Goal: Communication & Community: Answer question/provide support

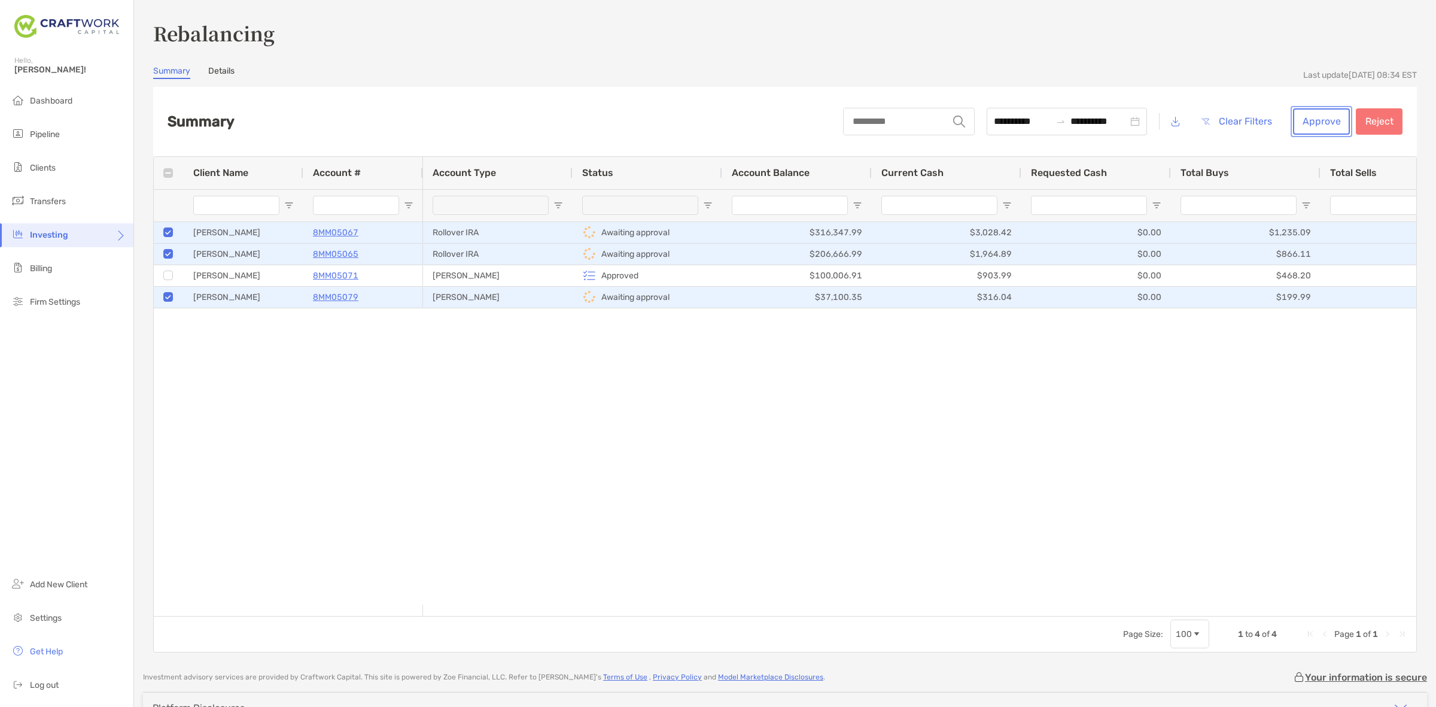
click at [1295, 124] on button "Approve" at bounding box center [1321, 121] width 57 height 26
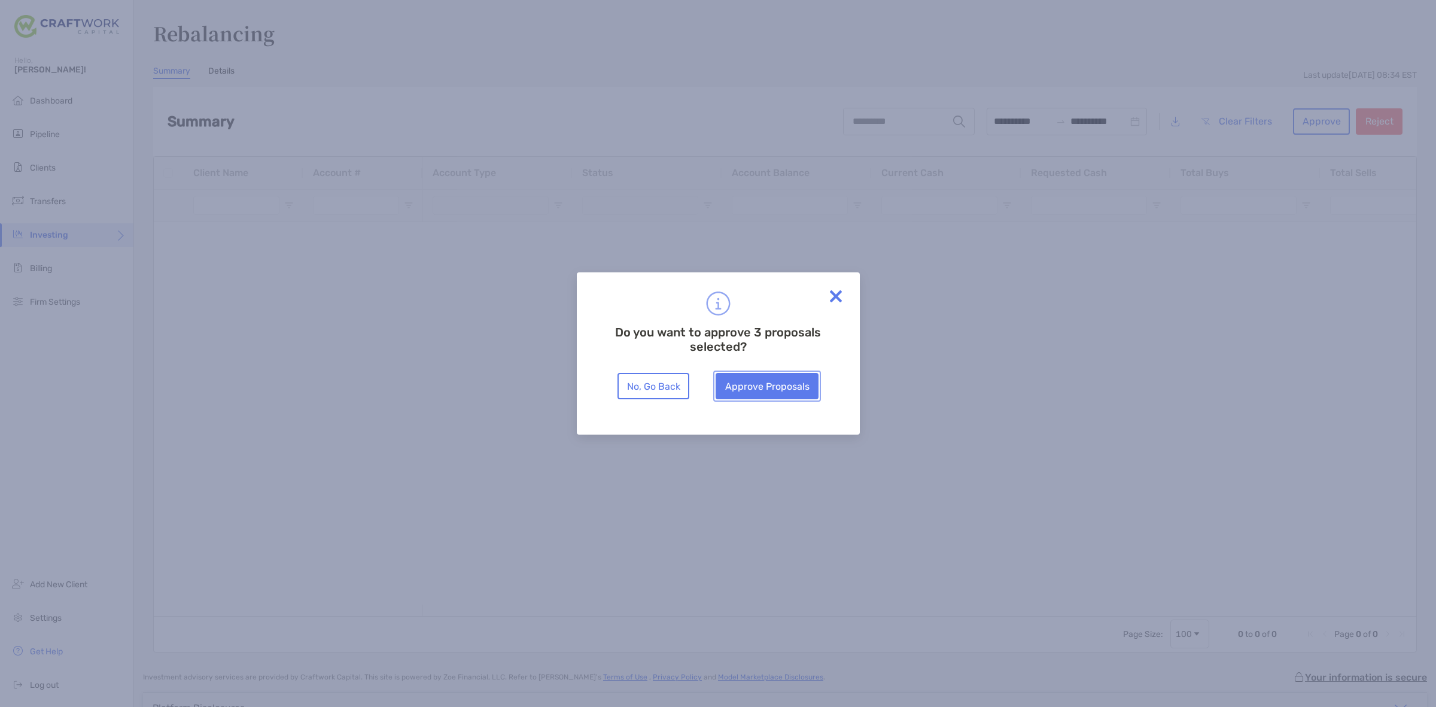
click at [769, 386] on button "Approve Proposals" at bounding box center [767, 386] width 103 height 26
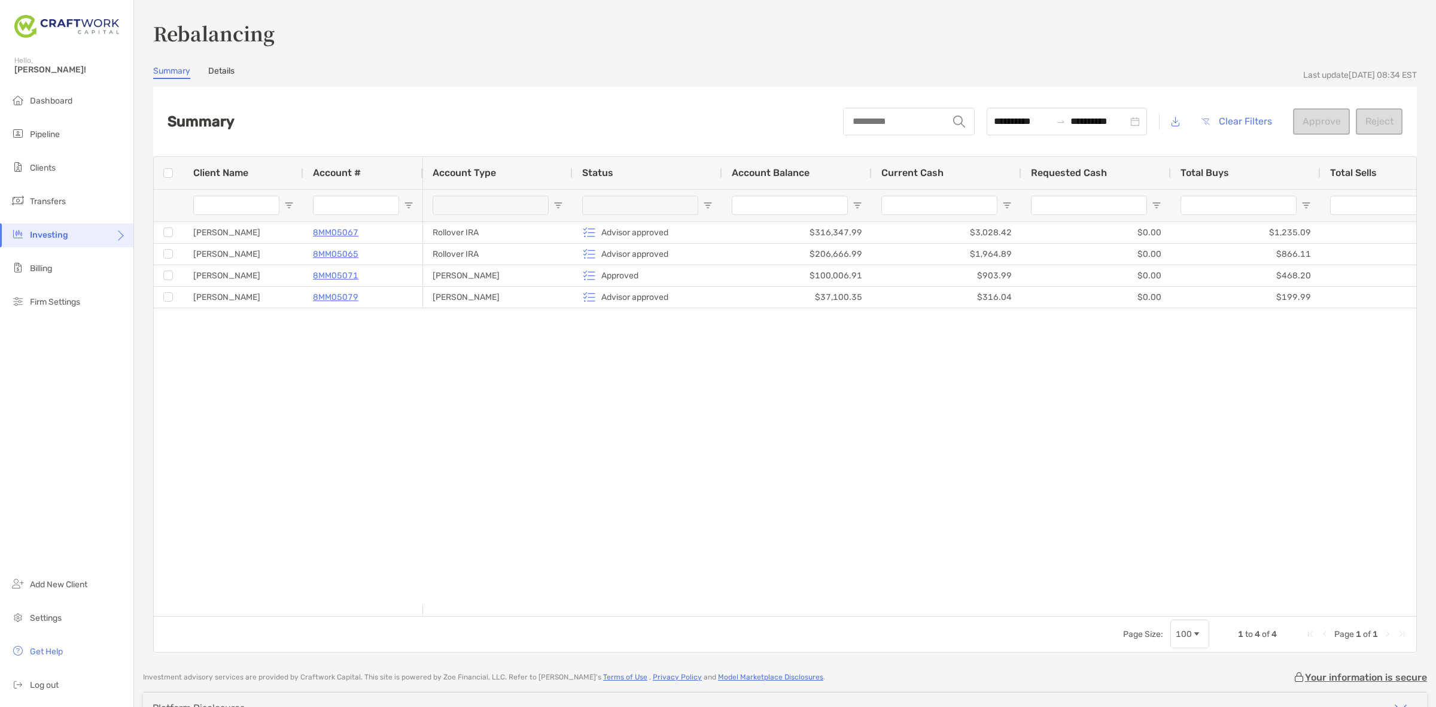
drag, startPoint x: 896, startPoint y: 464, endPoint x: 778, endPoint y: 464, distance: 118.5
click at [778, 464] on div "Rollover IRA Advisor approved $316,347.99 $3,028.42 $0.00 $1,235.09 $1,271.99 $…" at bounding box center [919, 413] width 993 height 382
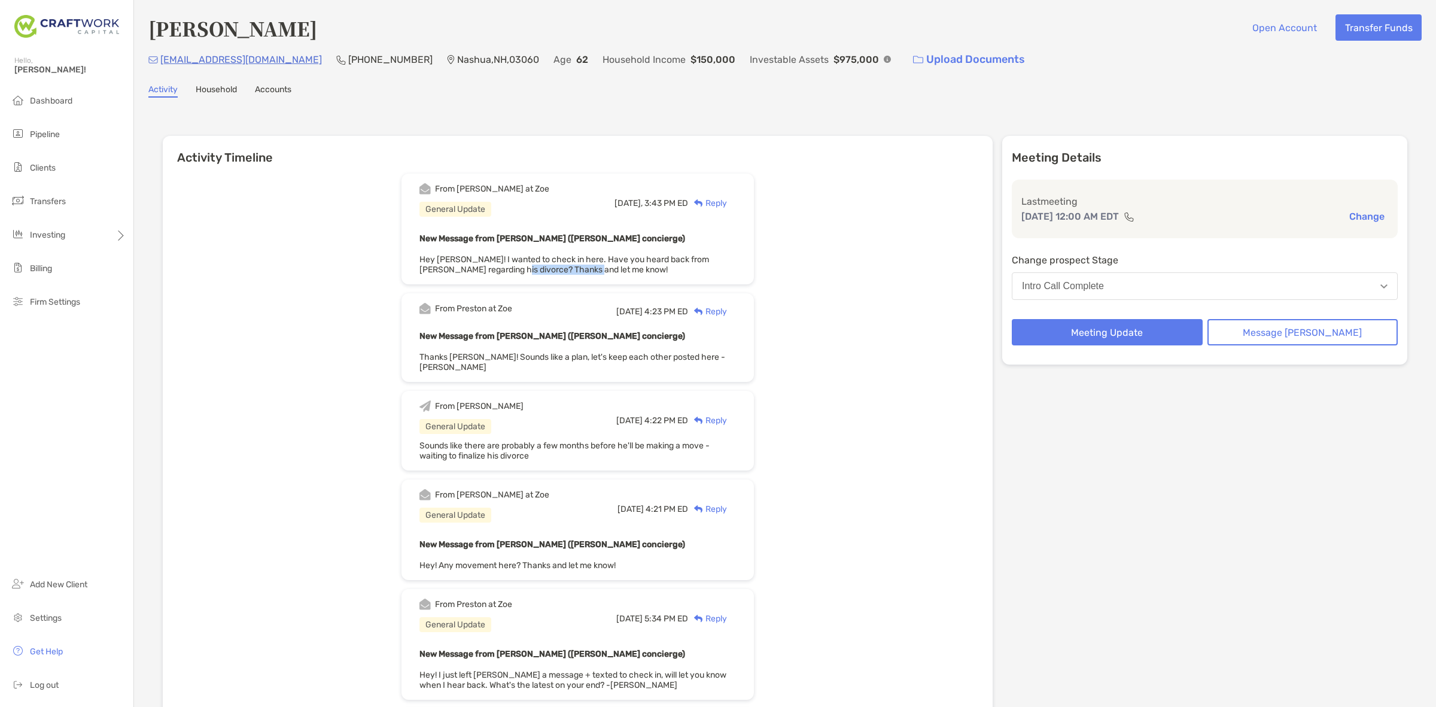
drag, startPoint x: 537, startPoint y: 262, endPoint x: 609, endPoint y: 262, distance: 72.4
click at [608, 262] on span "Hey Daniel! I wanted to check in here. Have you heard back from William regardi…" at bounding box center [564, 264] width 290 height 20
click at [611, 262] on span "Hey Daniel! I wanted to check in here. Have you heard back from William regardi…" at bounding box center [564, 264] width 290 height 20
click at [727, 199] on div "Reply" at bounding box center [707, 203] width 39 height 13
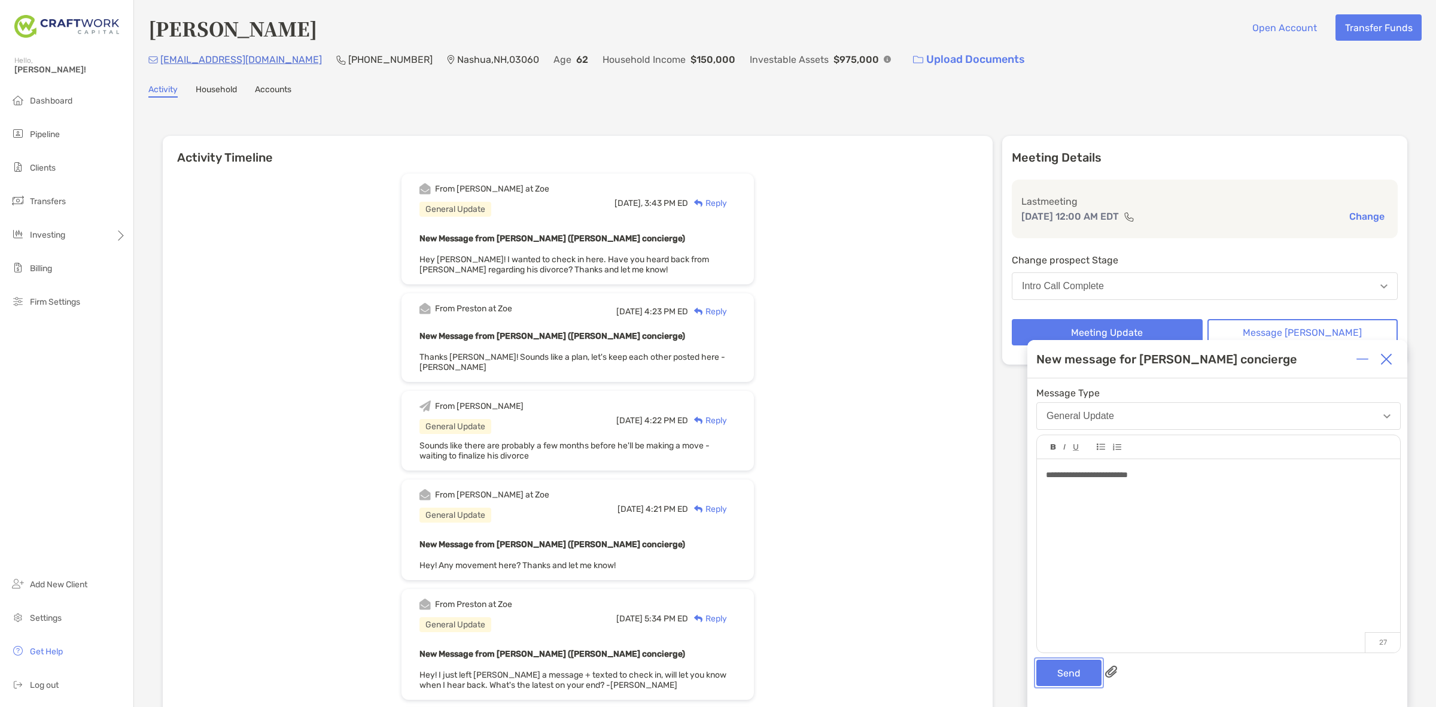
click at [1050, 668] on button "Send" at bounding box center [1068, 672] width 65 height 26
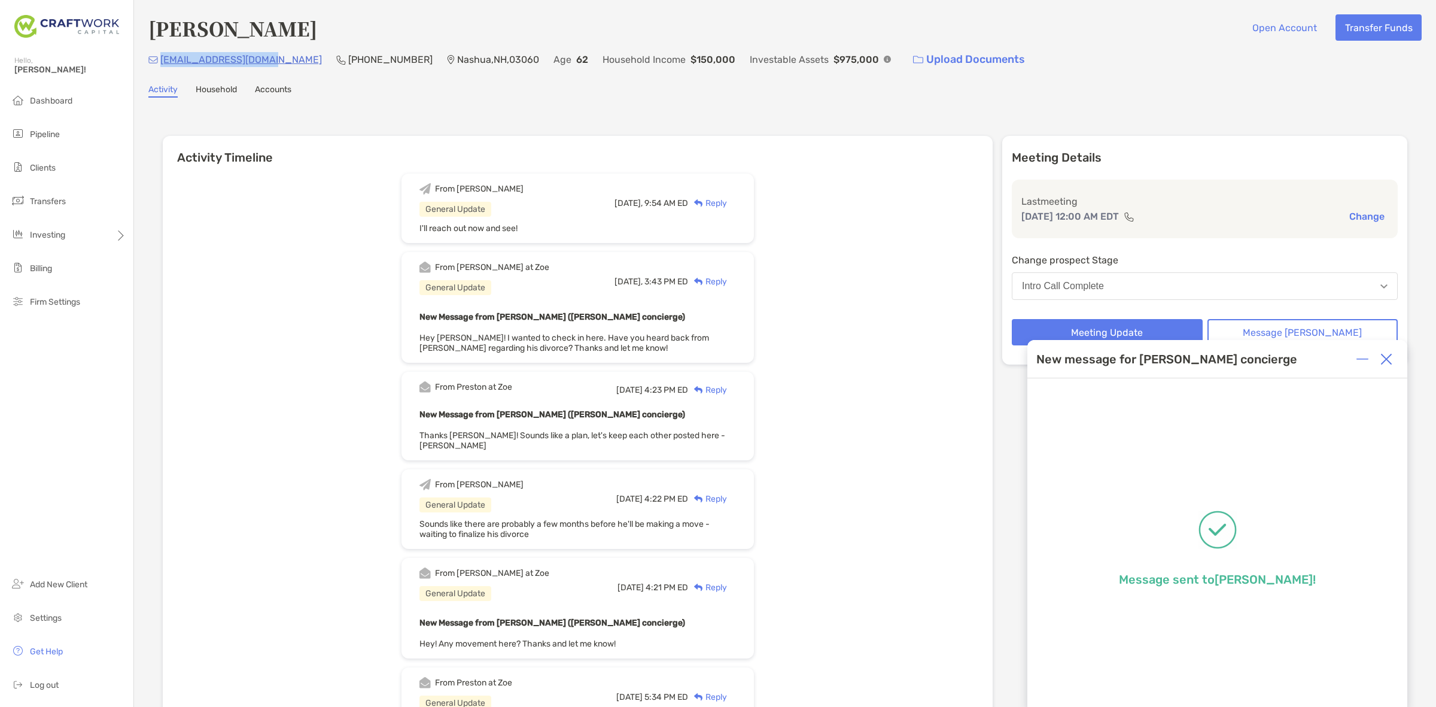
drag, startPoint x: 272, startPoint y: 61, endPoint x: 162, endPoint y: 69, distance: 111.0
click at [162, 69] on div "carter_wc@outlook.com (978) 877-3654 Nashua , NH , 03060 Age 62 Household Incom…" at bounding box center [784, 60] width 1273 height 26
copy p "carter_wc@outlook.com"
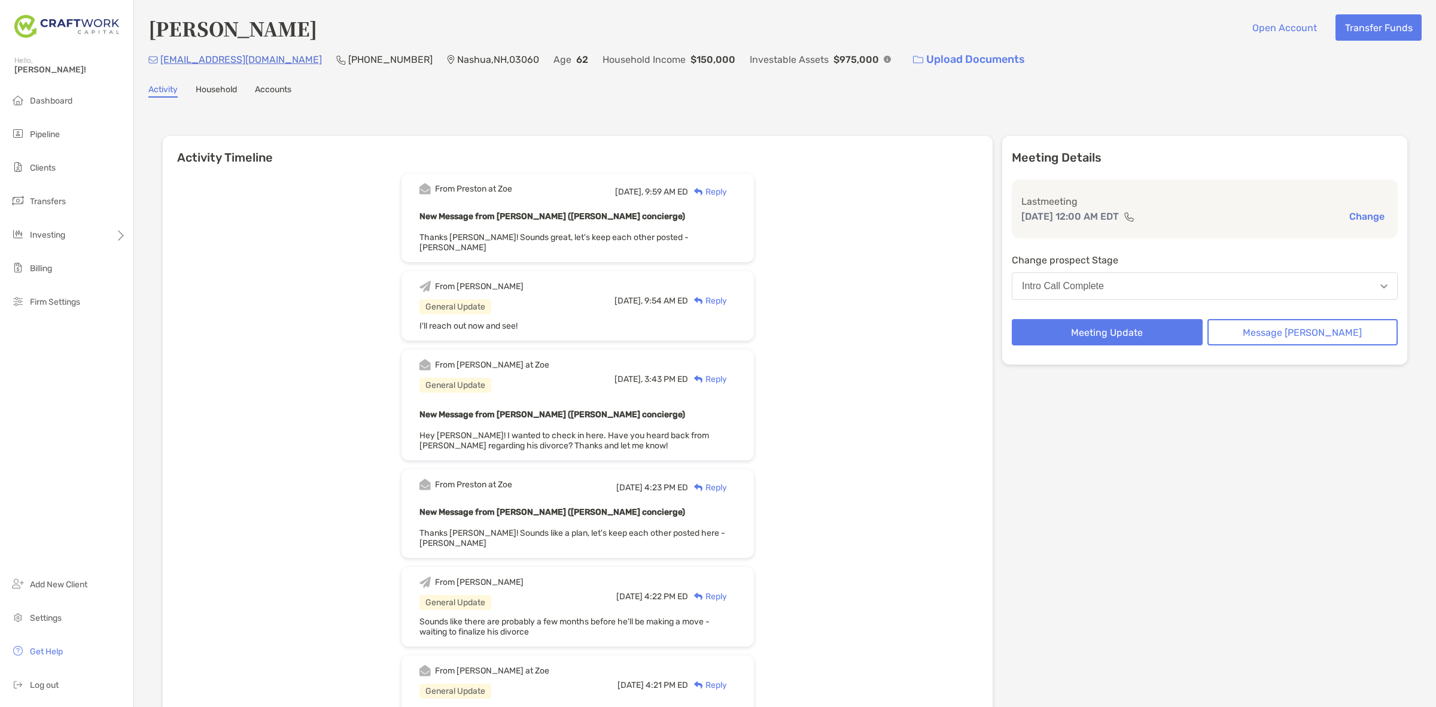
click at [727, 190] on div "Reply" at bounding box center [707, 191] width 39 height 13
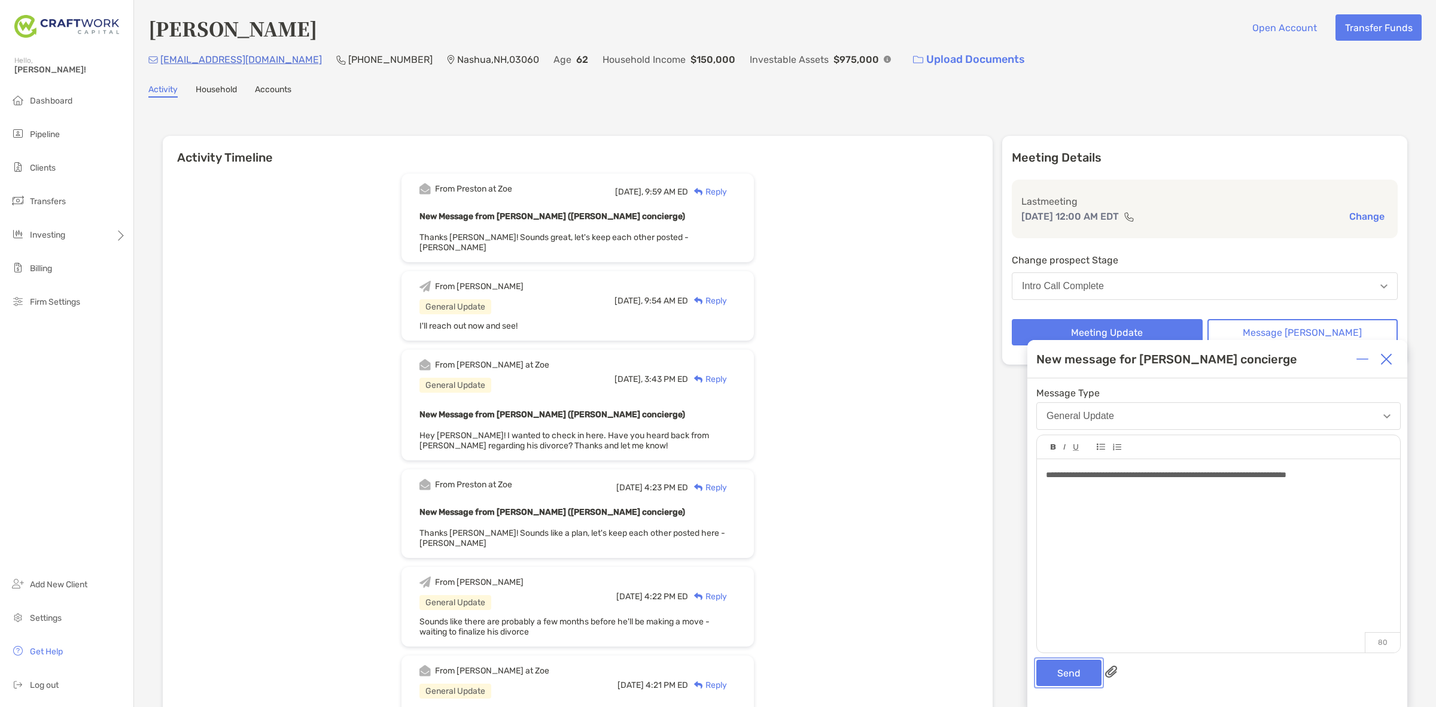
click at [1069, 668] on button "Send" at bounding box center [1068, 672] width 65 height 26
